Goal: Task Accomplishment & Management: Use online tool/utility

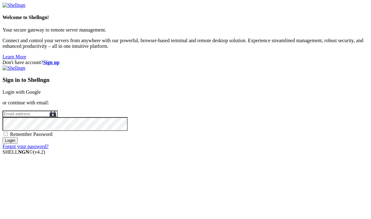
click at [41, 89] on link "Login with Google" at bounding box center [22, 91] width 38 height 5
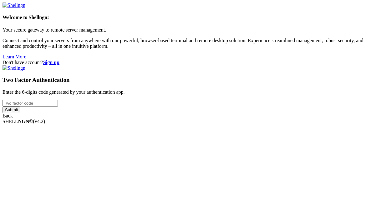
click at [58, 107] on input "number" at bounding box center [30, 103] width 55 height 7
type input "716249"
click at [3, 107] on input "Submit" at bounding box center [12, 110] width 18 height 7
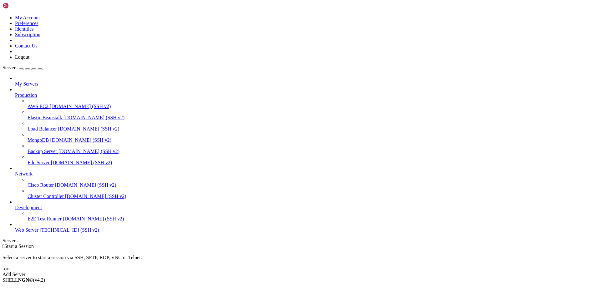
click at [28, 219] on span "Web Server" at bounding box center [26, 230] width 23 height 5
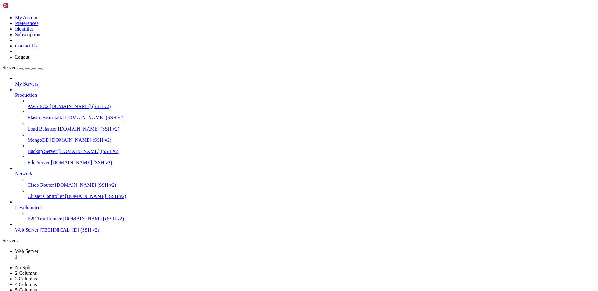
drag, startPoint x: 94, startPoint y: 478, endPoint x: 8, endPoint y: 478, distance: 86.6
drag, startPoint x: 93, startPoint y: 478, endPoint x: 8, endPoint y: 478, distance: 85.0
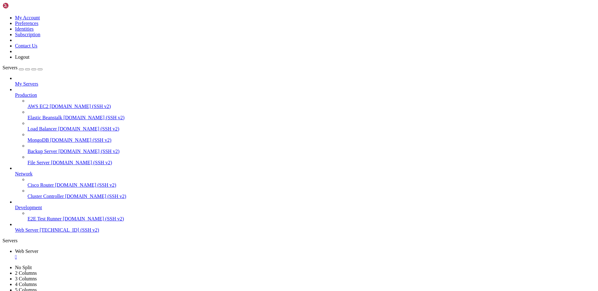
copy span "Header always unset X-Powered-By"
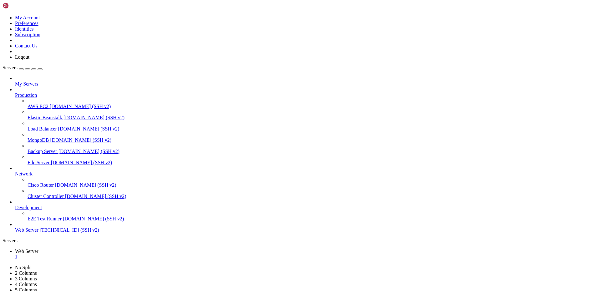
scroll to position [494, 0]
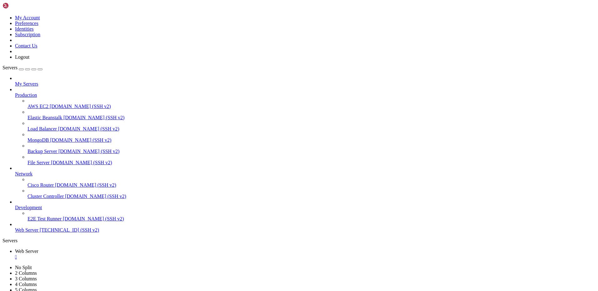
scroll to position [1256, 0]
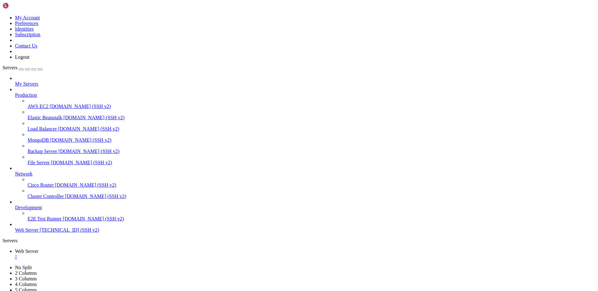
drag, startPoint x: 213, startPoint y: 459, endPoint x: 206, endPoint y: 454, distance: 9.6
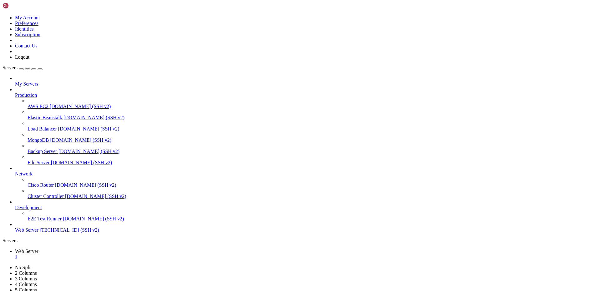
drag, startPoint x: 63, startPoint y: 554, endPoint x: 119, endPoint y: 554, distance: 56.6
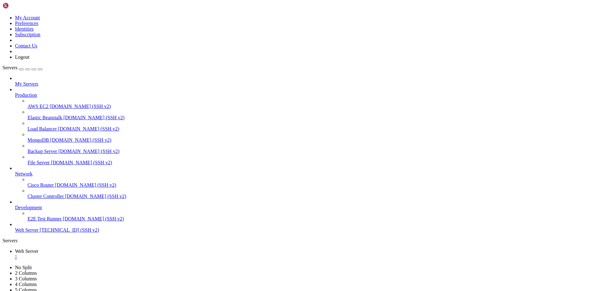
drag, startPoint x: 171, startPoint y: 604, endPoint x: 253, endPoint y: 603, distance: 82.5
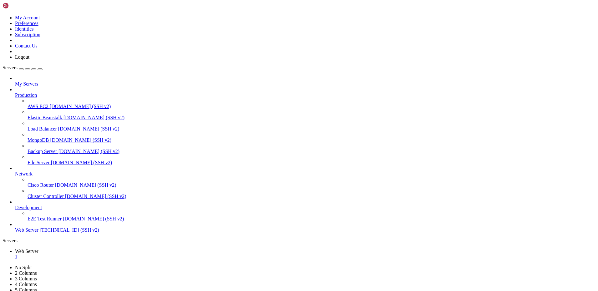
scroll to position [2957, 0]
drag, startPoint x: 183, startPoint y: 599, endPoint x: 310, endPoint y: 584, distance: 128.0
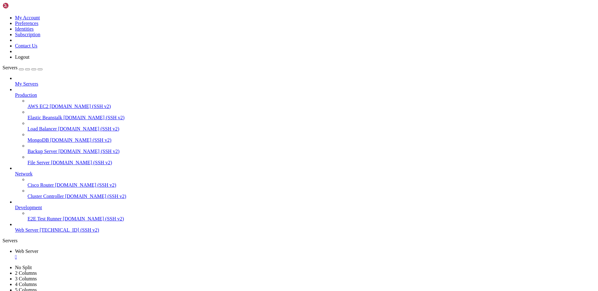
drag, startPoint x: 235, startPoint y: 607, endPoint x: 178, endPoint y: 541, distance: 87.3
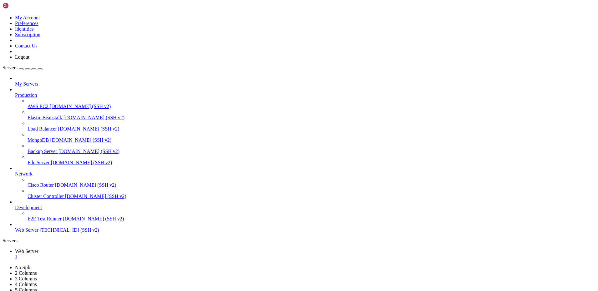
scroll to position [4820, 0]
click at [117, 219] on div "" at bounding box center [305, 257] width 580 height 6
click at [38, 219] on span "Open SFTP" at bounding box center [26, 296] width 23 height 5
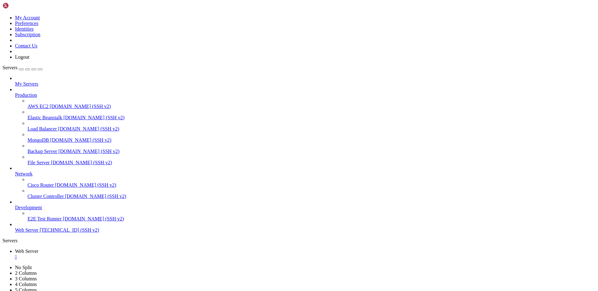
type input "/var/www/drupal_phonecardsite/sites/default/files/phonecard_images/prefixs"
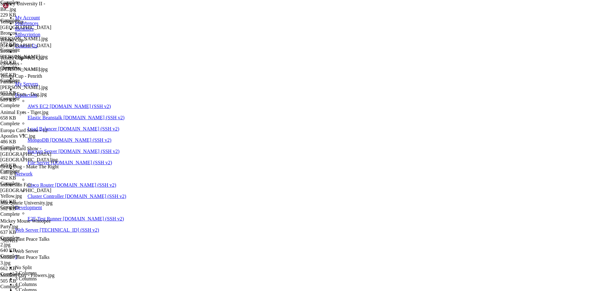
scroll to position [0, 0]
